Goal: Communication & Community: Answer question/provide support

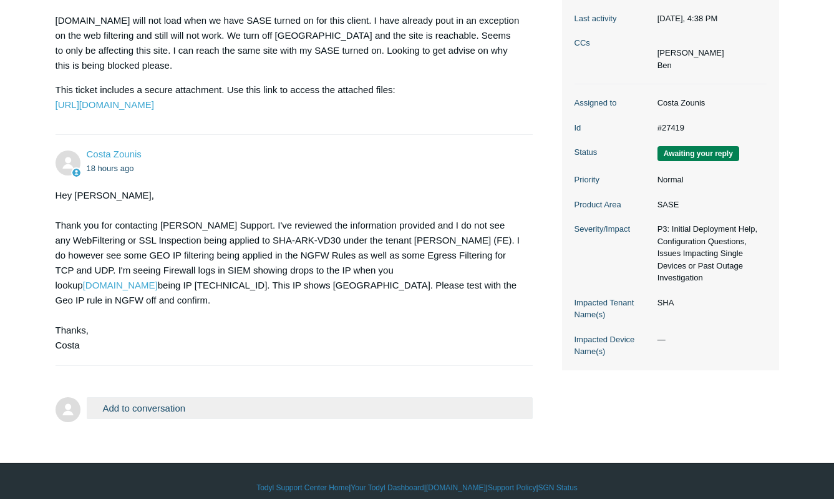
scroll to position [258, 0]
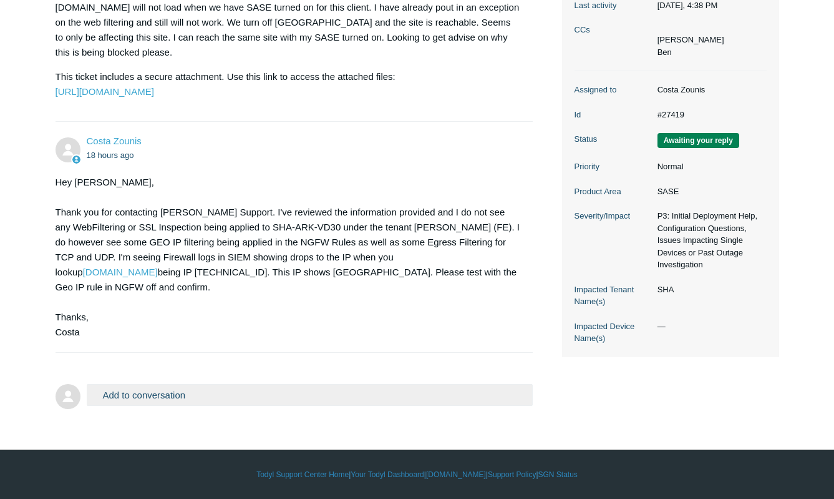
click at [147, 384] on button "Add to conversation" at bounding box center [310, 395] width 447 height 22
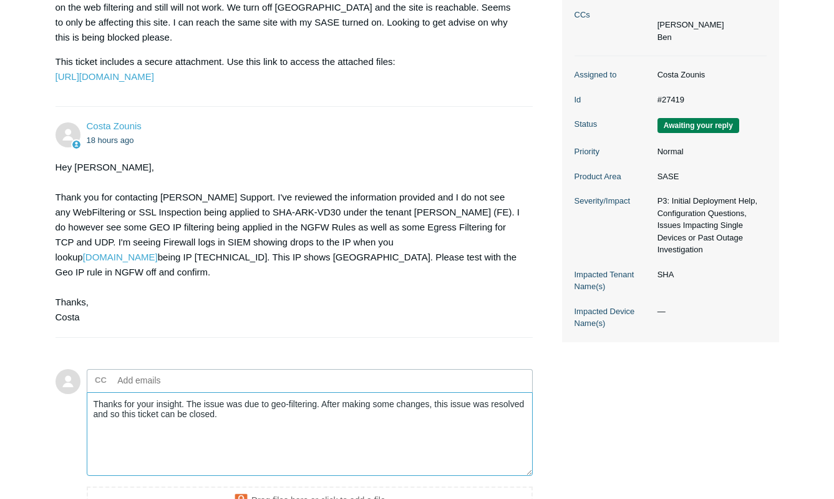
drag, startPoint x: 449, startPoint y: 418, endPoint x: 441, endPoint y: 421, distance: 7.9
click at [441, 421] on textarea "Thanks for your insight. The issue was due to geo-filtering. After making some …" at bounding box center [310, 434] width 447 height 84
drag, startPoint x: 436, startPoint y: 441, endPoint x: 326, endPoint y: 438, distance: 109.9
click at [431, 443] on textarea "Thanks for your insight. The issue was due to geo-filtering. After making some …" at bounding box center [310, 434] width 447 height 84
click at [172, 414] on textarea "Thanks for your insight. The issue was due to geo-filtering. After making some …" at bounding box center [310, 434] width 447 height 84
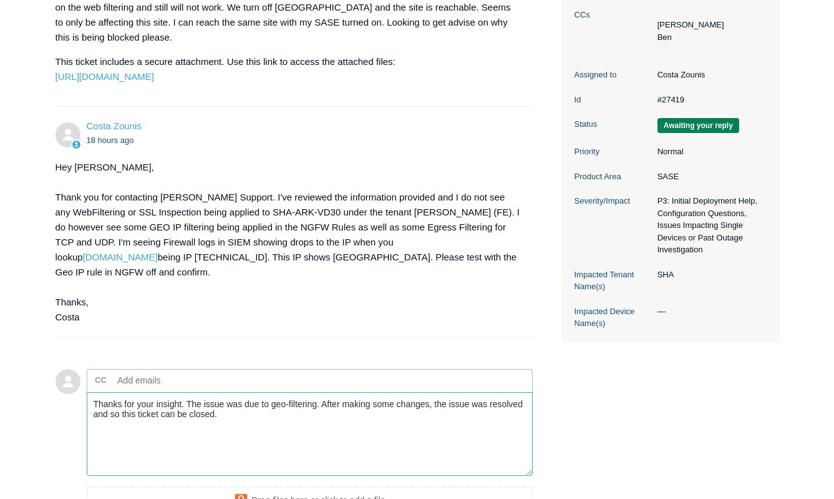
click at [172, 414] on textarea "Thanks for your insight. The issue was due to geo-filtering. After making some …" at bounding box center [310, 434] width 447 height 84
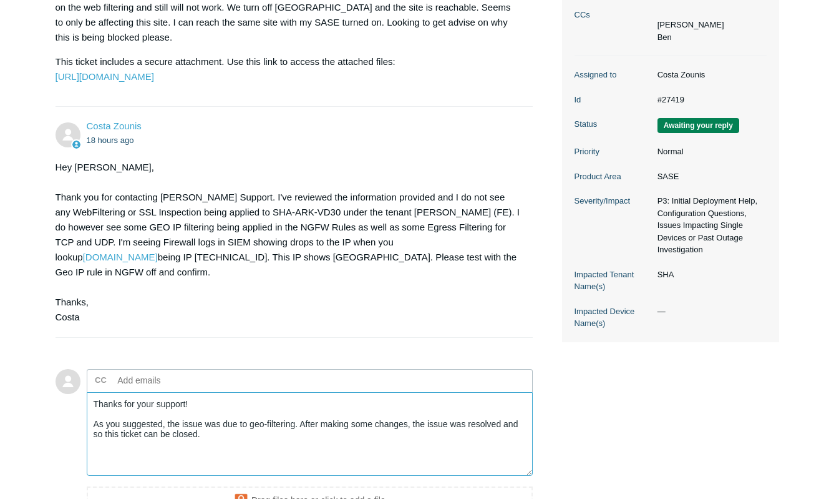
drag, startPoint x: 327, startPoint y: 460, endPoint x: 320, endPoint y: 456, distance: 8.7
click at [326, 459] on textarea "Thanks for your support! As you suggested, the issue was due to geo-filtering. …" at bounding box center [310, 434] width 447 height 84
click at [213, 450] on textarea "Thanks for your support! As you suggested, the issue was due to geo-filtering. …" at bounding box center [310, 434] width 447 height 84
drag, startPoint x: 225, startPoint y: 451, endPoint x: 39, endPoint y: 438, distance: 186.4
click at [39, 438] on main "Requests Contributions Following Todyl Support Center My activities SASE blocki…" at bounding box center [417, 172] width 834 height 771
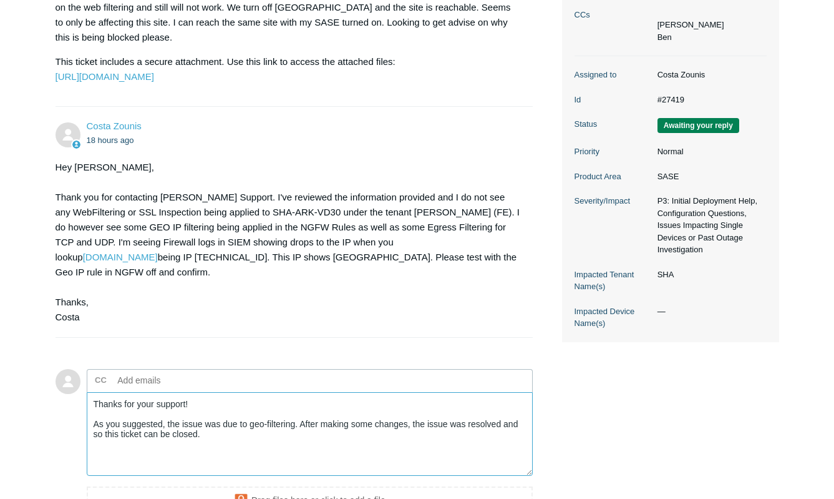
paste textarea "caused by geo-filtering. After applying the necessary changes, the problem has …"
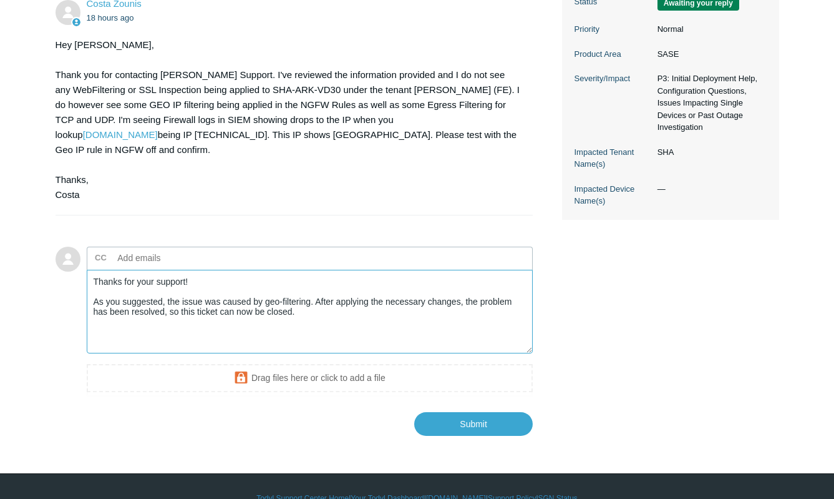
scroll to position [383, 0]
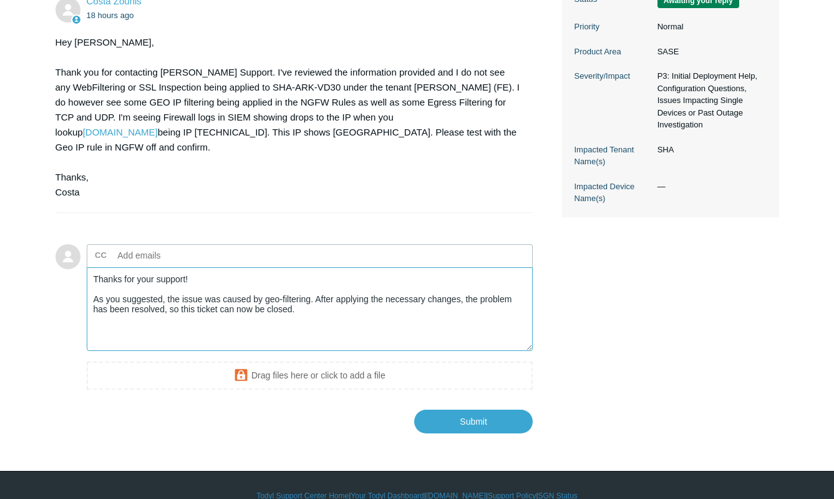
click at [405, 313] on textarea "Thanks for your support! As you suggested, the issue was caused by geo-filterin…" at bounding box center [310, 309] width 447 height 84
click at [369, 315] on textarea "Thanks for your support! As you suggested, the issue was caused by geo-filterin…" at bounding box center [310, 309] width 447 height 84
click at [373, 315] on textarea "Thanks for your support! As you suggested, the issue was caused by geo-filterin…" at bounding box center [310, 309] width 447 height 84
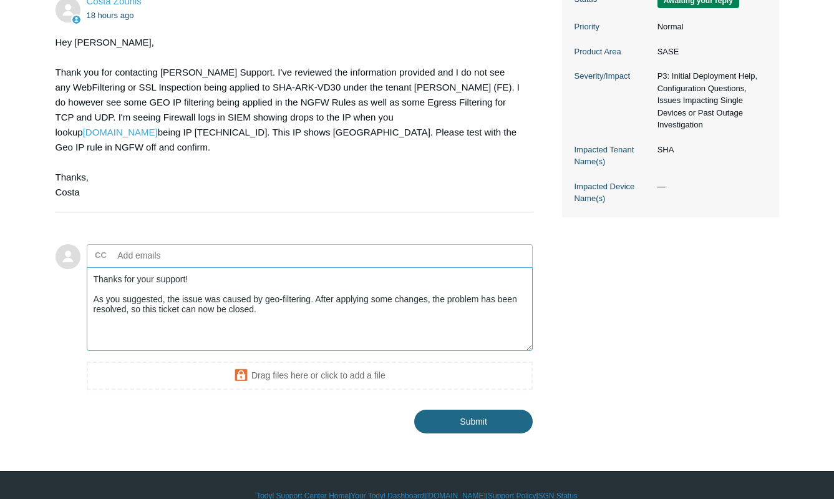
type textarea "Thanks for your support! As you suggested, the issue was caused by geo-filterin…"
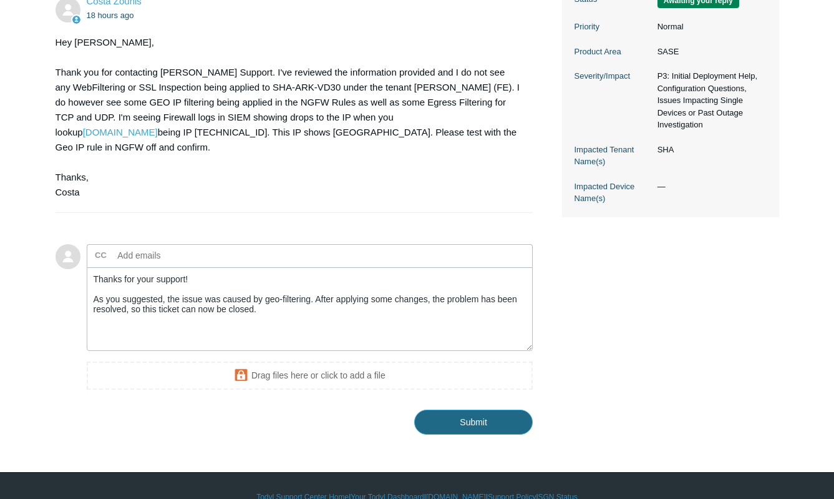
click at [451, 431] on input "Submit" at bounding box center [473, 421] width 119 height 25
